Goal: Task Accomplishment & Management: Manage account settings

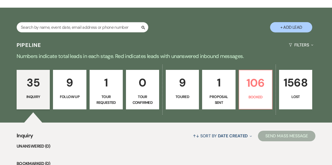
scroll to position [80, 0]
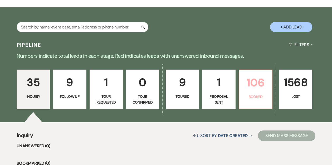
click at [249, 81] on p "106" at bounding box center [256, 83] width 26 height 18
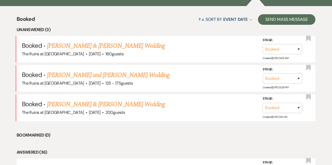
scroll to position [197, 0]
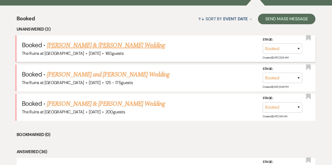
click at [92, 48] on link "[PERSON_NAME] & [PERSON_NAME] Wedding" at bounding box center [106, 45] width 118 height 9
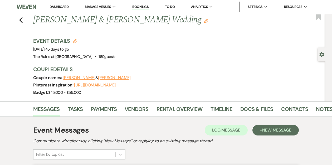
click at [57, 6] on link "Dashboard" at bounding box center [59, 6] width 19 height 4
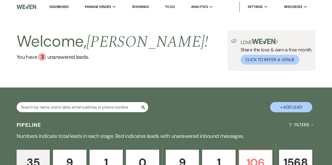
scroll to position [45, 0]
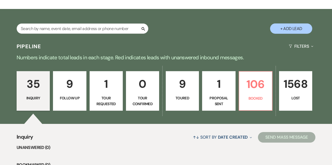
scroll to position [80, 0]
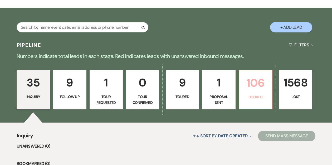
click at [246, 78] on p "106" at bounding box center [256, 83] width 26 height 18
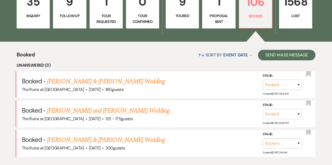
scroll to position [162, 0]
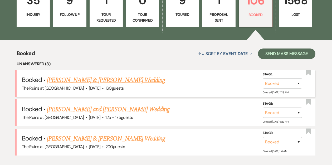
click at [108, 82] on link "[PERSON_NAME] & [PERSON_NAME] Wedding" at bounding box center [106, 79] width 118 height 9
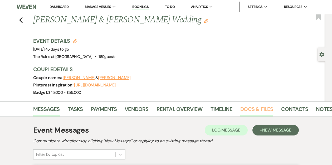
click at [248, 107] on link "Docs & Files" at bounding box center [257, 111] width 33 height 12
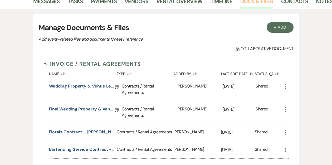
scroll to position [63, 0]
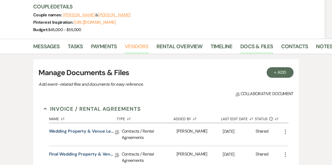
click at [143, 45] on link "Vendors" at bounding box center [137, 48] width 24 height 12
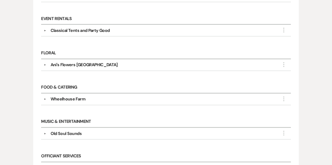
scroll to position [248, 0]
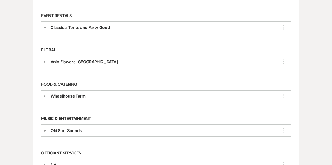
click at [2, 107] on div "Messages Tasks Payments Vendors Rental Overview Timeline Docs & Files Contacts …" at bounding box center [166, 77] width 332 height 448
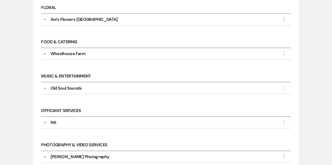
scroll to position [284, 0]
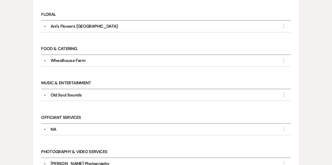
click at [44, 94] on button "▼" at bounding box center [45, 95] width 6 height 3
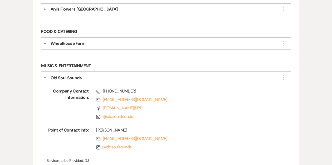
scroll to position [302, 0]
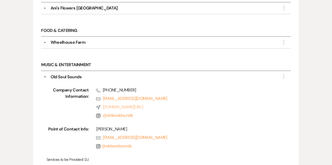
click at [111, 104] on link "Compass [DOMAIN_NAME][URL]" at bounding box center [186, 107] width 180 height 6
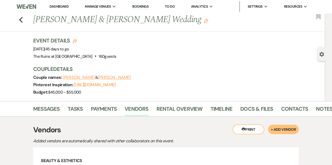
scroll to position [0, 0]
click at [257, 109] on link "Docs & Files" at bounding box center [257, 111] width 33 height 12
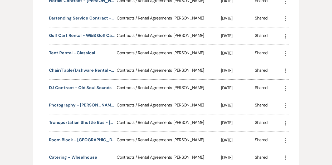
scroll to position [240, 0]
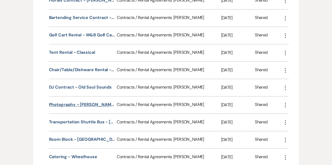
click at [65, 103] on button "Photography - [PERSON_NAME]" at bounding box center [82, 105] width 66 height 6
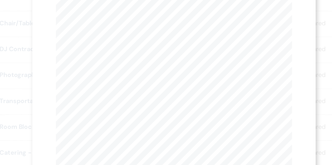
scroll to position [240, 0]
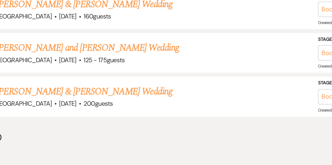
scroll to position [162, 0]
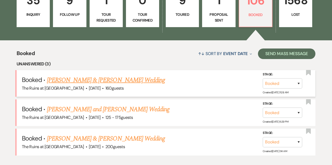
click at [116, 82] on link "[PERSON_NAME] & [PERSON_NAME] Wedding" at bounding box center [106, 79] width 118 height 9
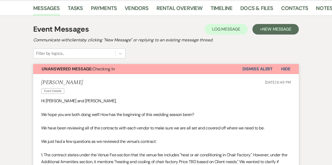
scroll to position [53, 0]
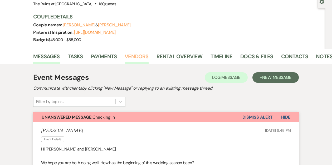
click at [129, 56] on link "Vendors" at bounding box center [137, 58] width 24 height 12
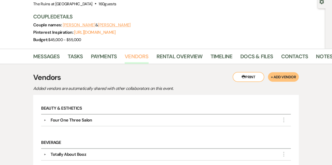
scroll to position [173, 0]
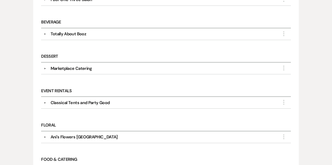
click at [46, 33] on button "▼" at bounding box center [45, 34] width 6 height 3
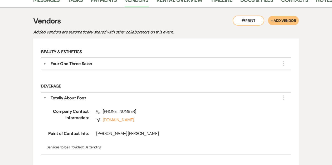
scroll to position [38, 0]
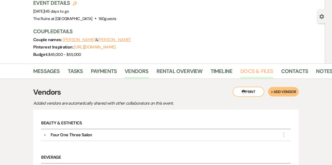
click at [252, 70] on link "Docs & Files" at bounding box center [257, 73] width 33 height 12
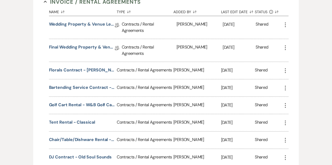
scroll to position [171, 0]
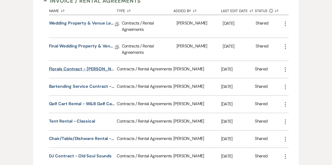
click at [73, 69] on button "Florals Contract - [PERSON_NAME]'s Flowers NY" at bounding box center [82, 69] width 66 height 6
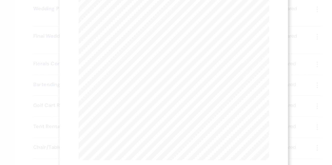
scroll to position [0, 0]
click at [139, 20] on button "Next Next" at bounding box center [139, 19] width 14 height 4
click at [116, 17] on button "Previous Previous" at bounding box center [112, 19] width 23 height 4
click at [244, 13] on use "button" at bounding box center [243, 14] width 4 height 4
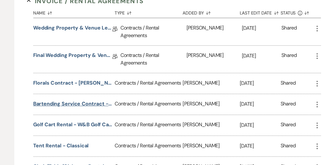
click at [83, 85] on button "Bartending Service Contract - Totally About Booz" at bounding box center [82, 86] width 66 height 6
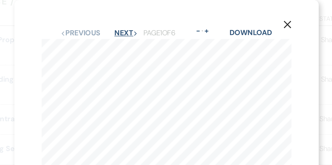
click at [143, 19] on button "Next Next" at bounding box center [143, 19] width 14 height 4
click at [141, 18] on button "Next Next" at bounding box center [143, 19] width 14 height 4
click at [143, 17] on button "Next Next" at bounding box center [143, 19] width 14 height 4
click at [140, 19] on button "Next Next" at bounding box center [143, 19] width 14 height 4
click at [125, 18] on button "Previous Previous" at bounding box center [115, 19] width 23 height 4
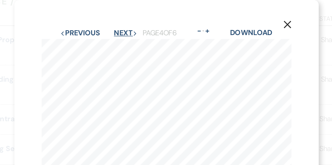
click at [140, 17] on button "Next Next" at bounding box center [143, 19] width 14 height 4
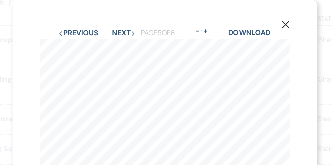
click at [145, 19] on button "Next Next" at bounding box center [143, 19] width 14 height 4
click at [142, 19] on button "Next Next" at bounding box center [143, 19] width 14 height 4
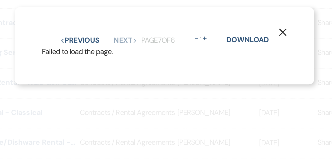
click at [234, 75] on icon "X" at bounding box center [235, 74] width 5 height 5
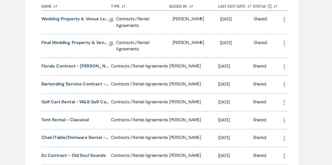
scroll to position [173, 0]
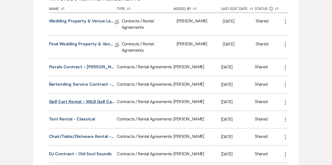
click at [90, 101] on button "Golf Cart Rental - W&B Golf Carts" at bounding box center [82, 102] width 66 height 6
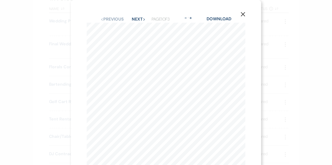
click at [243, 14] on use "button" at bounding box center [243, 14] width 4 height 4
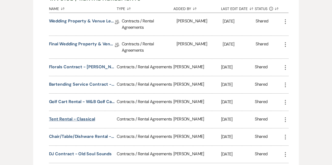
click at [66, 118] on button "Tent Rental - Classical" at bounding box center [72, 119] width 46 height 6
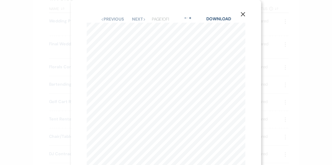
click at [242, 15] on use "button" at bounding box center [243, 14] width 4 height 4
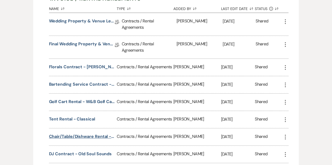
click at [69, 136] on button "Chair/Table/Dishware Rental - Classical" at bounding box center [82, 136] width 66 height 6
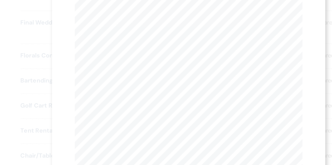
scroll to position [1, 0]
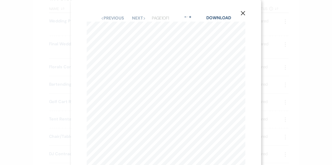
click at [242, 12] on use "button" at bounding box center [243, 13] width 4 height 4
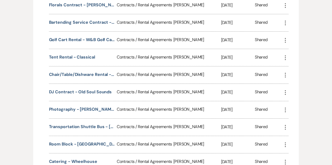
scroll to position [236, 0]
click at [78, 54] on button "Tent Rental - Classical" at bounding box center [72, 57] width 46 height 6
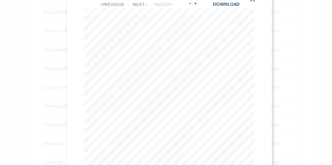
scroll to position [235, 0]
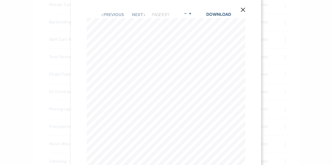
click at [242, 9] on icon "X" at bounding box center [243, 9] width 5 height 5
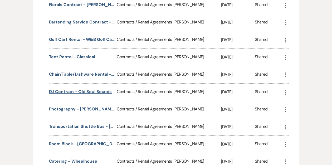
click at [73, 90] on button "DJ Contract - Old Soul Sounds" at bounding box center [80, 92] width 63 height 6
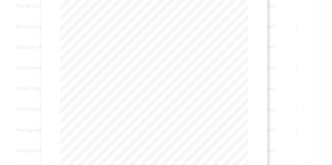
scroll to position [0, 0]
click at [137, 19] on button "Next Next" at bounding box center [139, 19] width 14 height 4
click at [137, 18] on button "Next Next" at bounding box center [139, 19] width 14 height 4
click at [137, 19] on button "Next Next" at bounding box center [139, 19] width 14 height 4
click at [137, 20] on button "Next Next" at bounding box center [139, 19] width 14 height 4
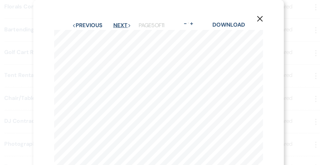
click at [137, 18] on button "Next Next" at bounding box center [139, 19] width 14 height 4
click at [138, 18] on button "Next Next" at bounding box center [139, 19] width 14 height 4
click at [135, 19] on button "Next Next" at bounding box center [139, 19] width 14 height 4
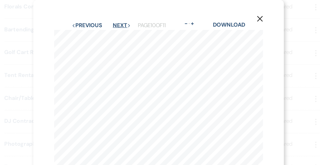
click at [136, 19] on button "Next Next" at bounding box center [138, 19] width 14 height 4
click at [244, 14] on use "button" at bounding box center [243, 14] width 4 height 4
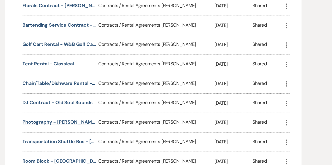
click at [78, 108] on button "Photography - [PERSON_NAME]" at bounding box center [82, 109] width 66 height 6
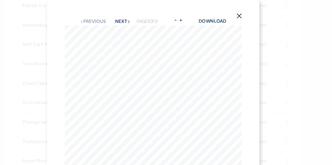
click at [243, 14] on icon "X" at bounding box center [243, 14] width 5 height 5
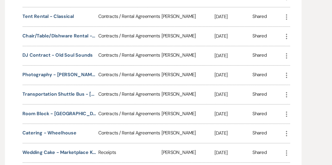
scroll to position [266, 0]
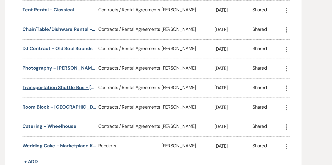
click at [95, 95] on button "Transportation Shuttle Bus - [PERSON_NAME]" at bounding box center [82, 96] width 66 height 6
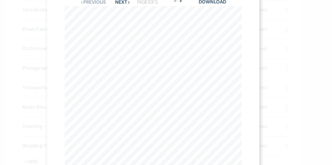
scroll to position [266, 0]
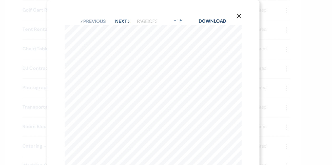
click at [243, 13] on icon "X" at bounding box center [243, 14] width 5 height 5
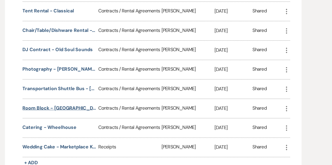
click at [66, 112] on button "Room Block - [GEOGRAPHIC_DATA] [GEOGRAPHIC_DATA] [GEOGRAPHIC_DATA]" at bounding box center [82, 113] width 66 height 6
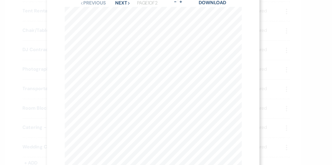
click at [274, 43] on div "X Previous Previous Next Next Page 1 of 2 - Zoom + Download [GEOGRAPHIC_DATA] […" at bounding box center [166, 82] width 332 height 165
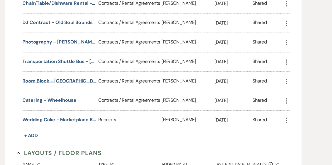
scroll to position [292, 0]
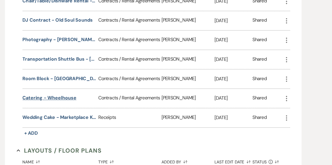
click at [65, 104] on button "Catering - Wheelhouse" at bounding box center [73, 105] width 48 height 6
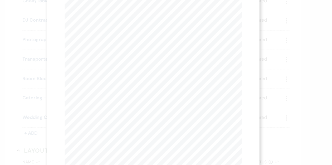
scroll to position [0, 0]
click at [273, 40] on div "X Previous Previous Next Next Page 1 of 3 - Zoom + Download THIS AGREEMENT (the…" at bounding box center [166, 82] width 332 height 165
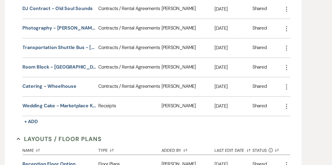
scroll to position [304, 0]
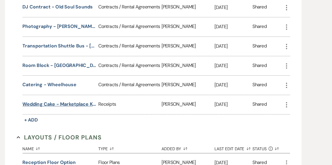
click at [74, 109] on button "Wedding Cake - Marketplace Kitchen" at bounding box center [82, 110] width 66 height 6
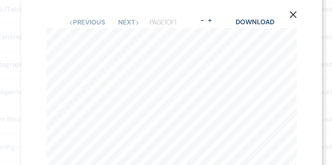
scroll to position [0, 0]
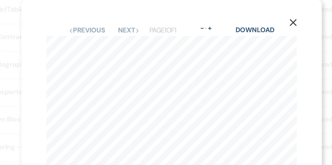
click at [245, 14] on icon "X" at bounding box center [243, 14] width 5 height 5
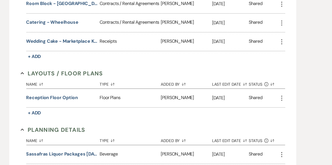
scroll to position [365, 0]
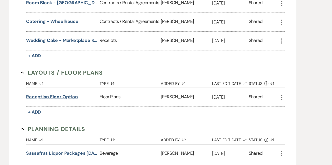
click at [68, 99] on button "Reception Floor Option" at bounding box center [73, 102] width 48 height 6
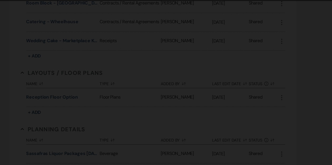
scroll to position [364, 0]
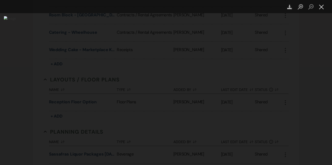
click at [322, 7] on button "Close lightbox" at bounding box center [322, 6] width 11 height 9
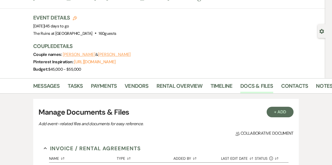
scroll to position [25, 0]
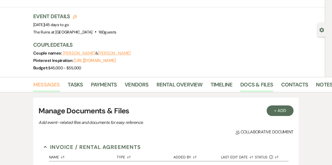
click at [41, 83] on link "Messages" at bounding box center [46, 86] width 27 height 12
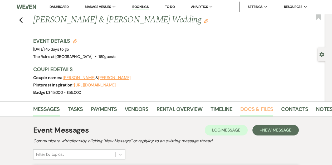
click at [247, 110] on link "Docs & Files" at bounding box center [257, 111] width 33 height 12
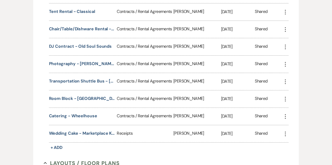
scroll to position [282, 0]
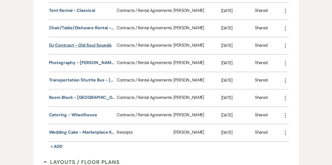
click at [85, 46] on button "DJ Contract - Old Soul Sounds" at bounding box center [80, 45] width 63 height 6
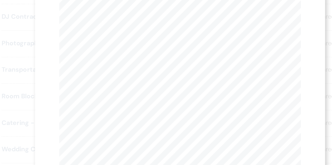
scroll to position [0, 0]
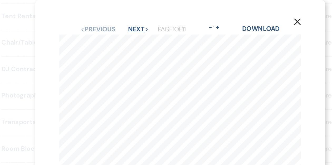
click at [136, 18] on button "Next Next" at bounding box center [139, 19] width 14 height 4
click at [135, 20] on button "Next Next" at bounding box center [139, 19] width 14 height 4
click at [140, 18] on button "Next Next" at bounding box center [139, 19] width 14 height 4
click at [135, 20] on button "Next Next" at bounding box center [139, 19] width 14 height 4
click at [138, 18] on button "Next Next" at bounding box center [139, 19] width 14 height 4
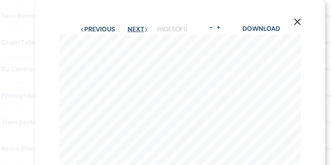
click at [138, 18] on button "Next Next" at bounding box center [139, 19] width 14 height 4
click at [243, 14] on icon "X" at bounding box center [243, 14] width 5 height 5
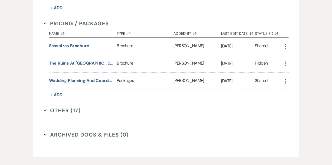
scroll to position [554, 0]
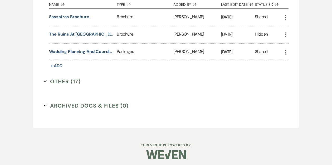
click at [45, 81] on button "Other (17) Expand" at bounding box center [62, 82] width 37 height 8
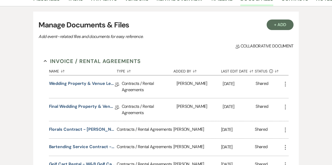
scroll to position [0, 0]
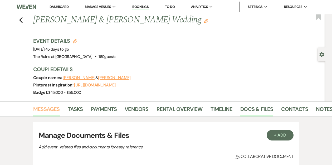
click at [52, 108] on link "Messages" at bounding box center [46, 111] width 27 height 12
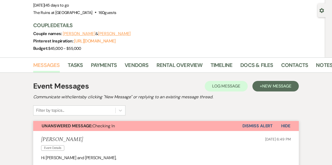
scroll to position [0, 6]
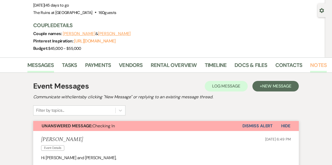
click at [319, 68] on link "Notes" at bounding box center [318, 67] width 17 height 12
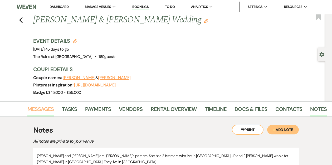
click at [40, 109] on link "Messages" at bounding box center [40, 111] width 27 height 12
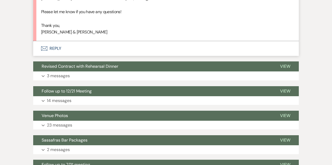
scroll to position [2382, 0]
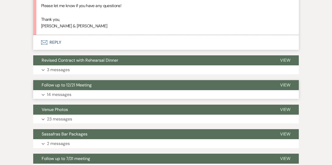
click at [123, 85] on button "Follow up to 12/21 Meeting" at bounding box center [152, 85] width 239 height 10
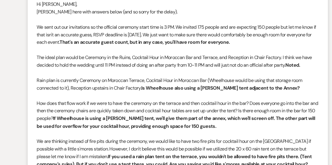
scroll to position [1890, 0]
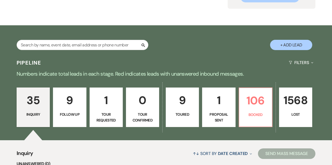
scroll to position [69, 0]
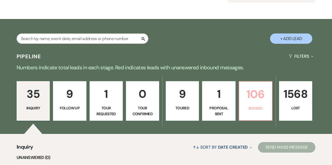
click at [253, 101] on p "106" at bounding box center [256, 94] width 26 height 18
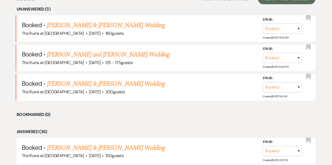
scroll to position [227, 0]
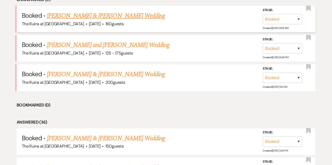
click at [99, 16] on link "[PERSON_NAME] & [PERSON_NAME] Wedding" at bounding box center [106, 15] width 118 height 9
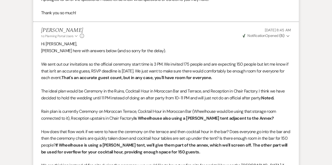
scroll to position [1852, 0]
